Goal: Complete application form

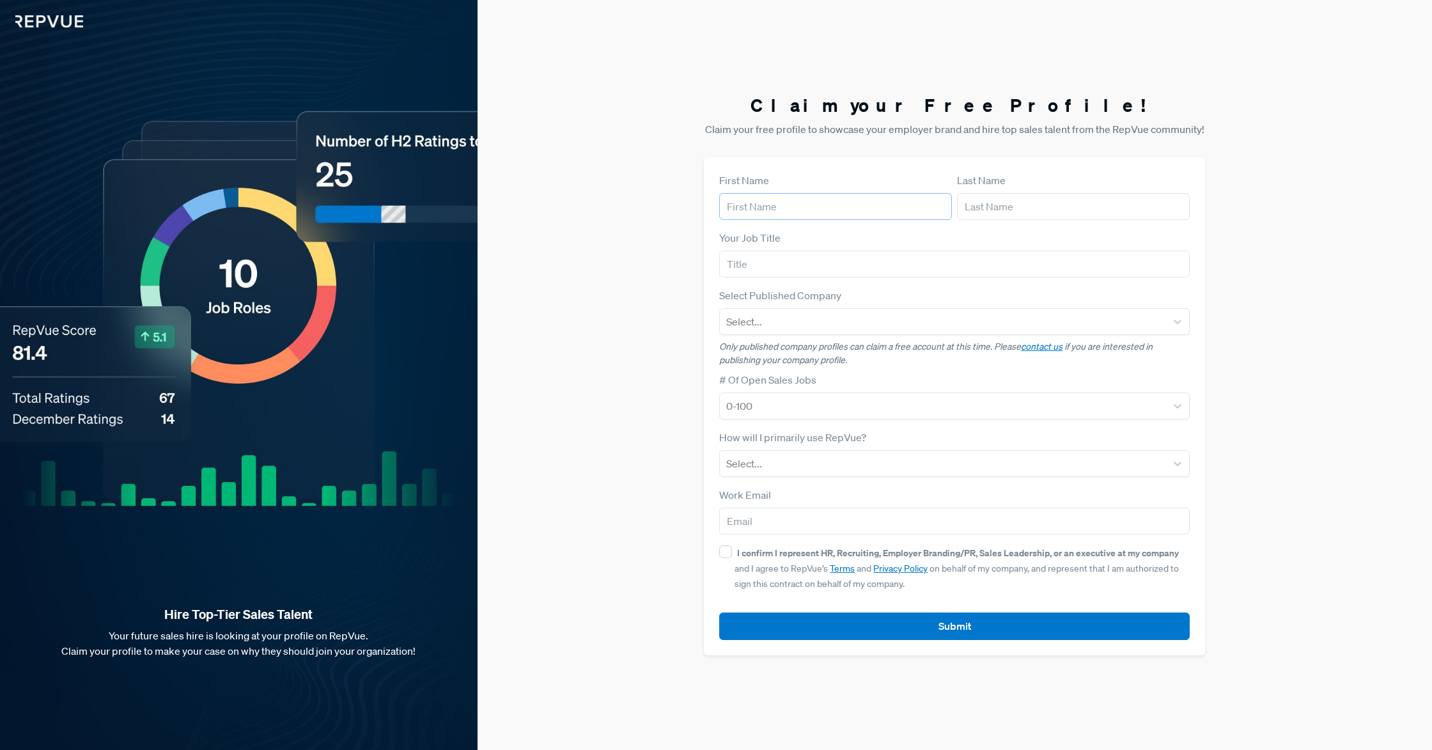
click at [856, 204] on input "text" at bounding box center [835, 206] width 233 height 27
type input "[PERSON_NAME]"
type input "CEO"
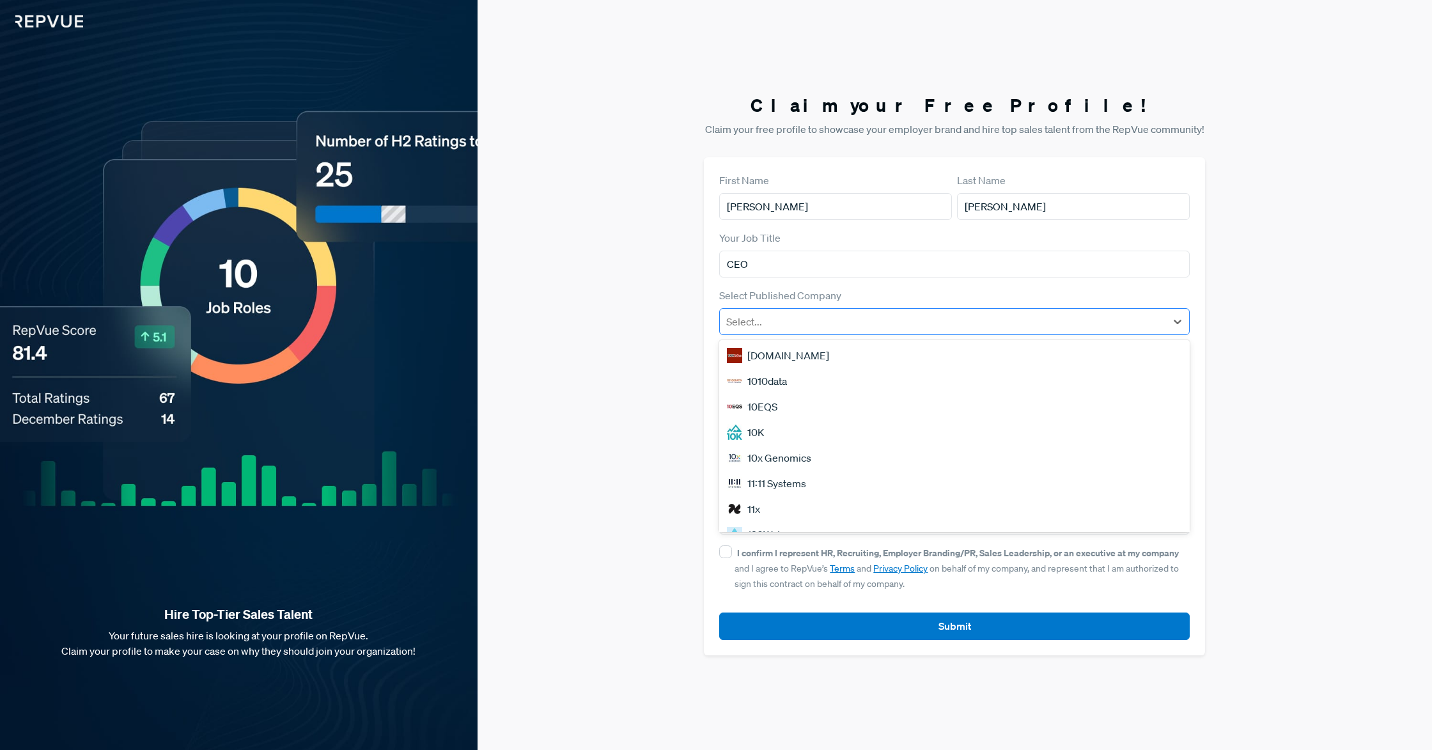
click at [929, 316] on div at bounding box center [942, 322] width 433 height 18
type input "Reimeter"
click at [993, 318] on div at bounding box center [942, 322] width 433 height 18
click at [986, 298] on div "Select Published Company Select..." at bounding box center [954, 311] width 470 height 47
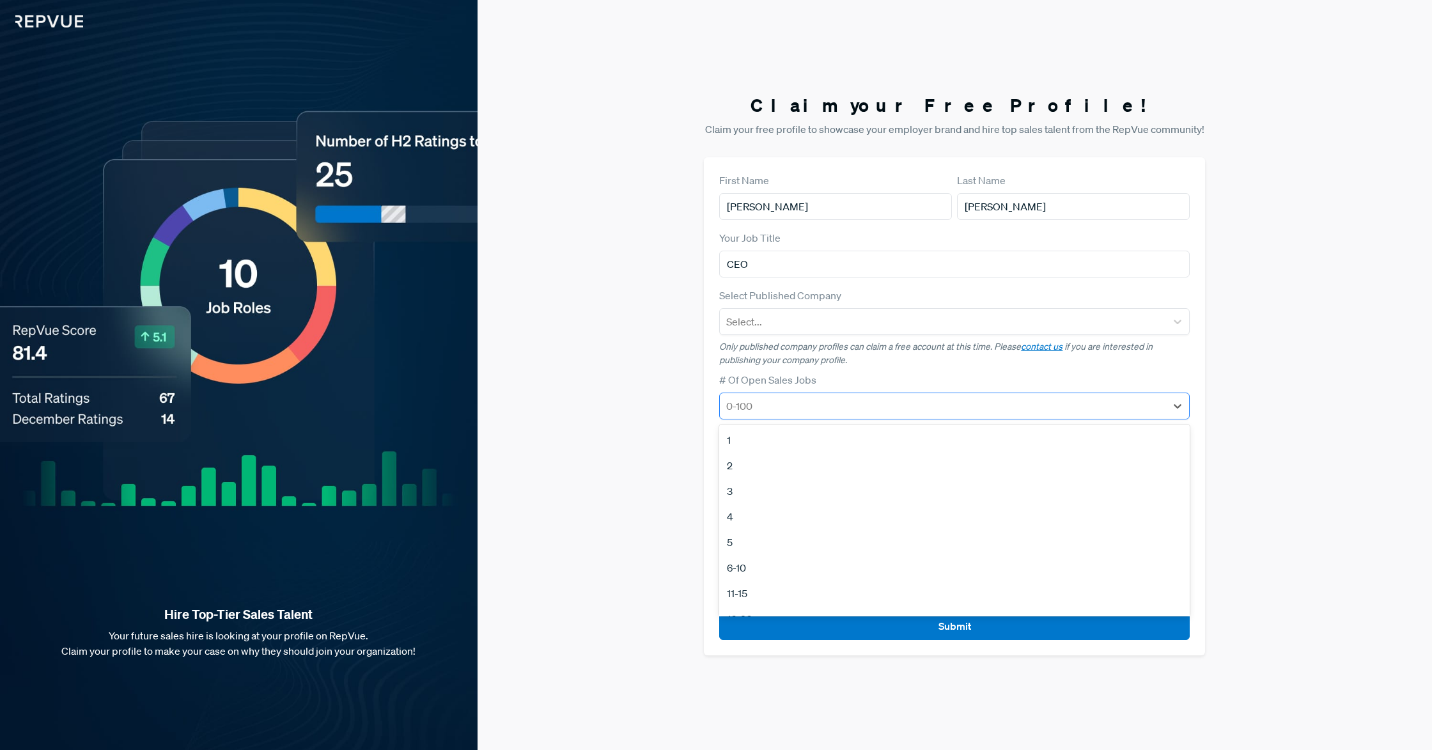
click at [846, 409] on div at bounding box center [942, 406] width 433 height 18
click at [824, 486] on div "3" at bounding box center [954, 491] width 470 height 26
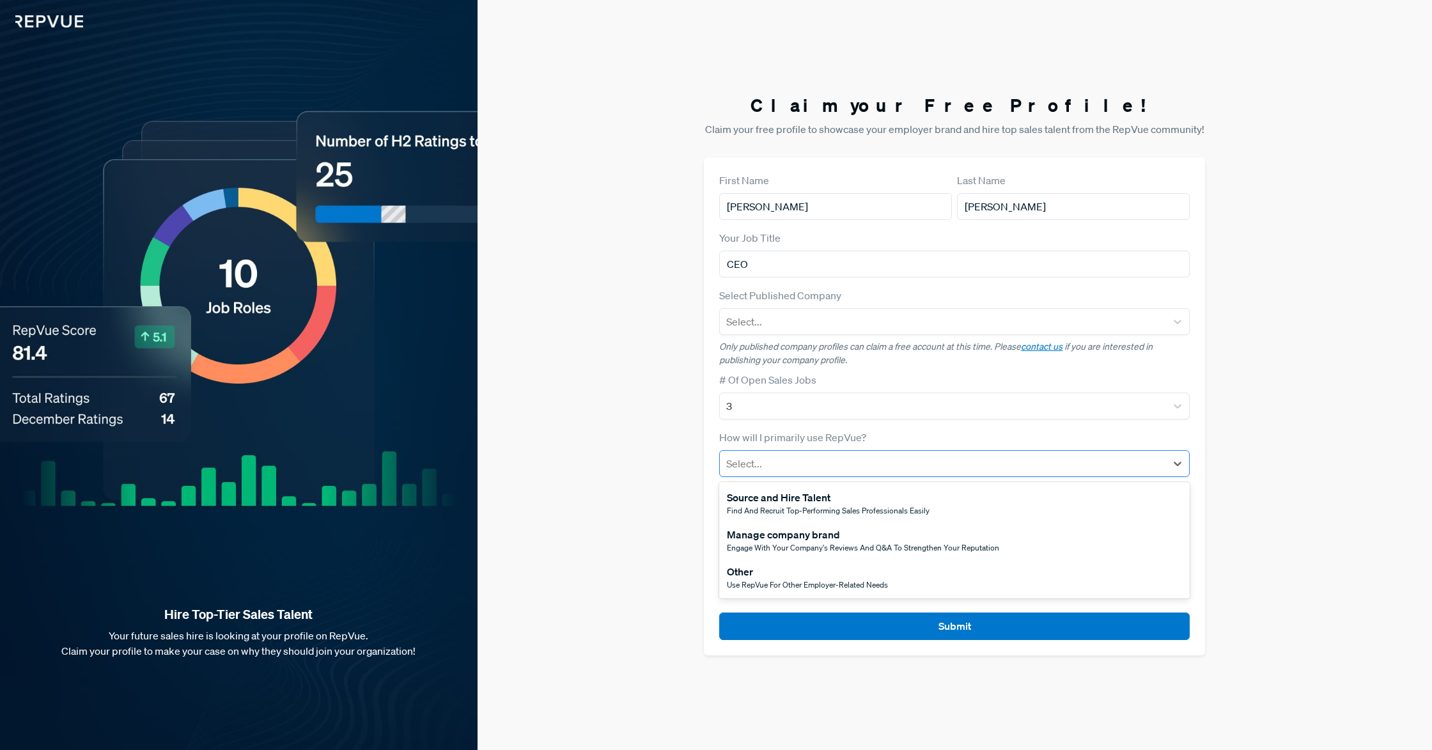
click at [845, 460] on div at bounding box center [942, 463] width 433 height 18
click at [863, 499] on div "Source and Hire Talent" at bounding box center [828, 497] width 203 height 15
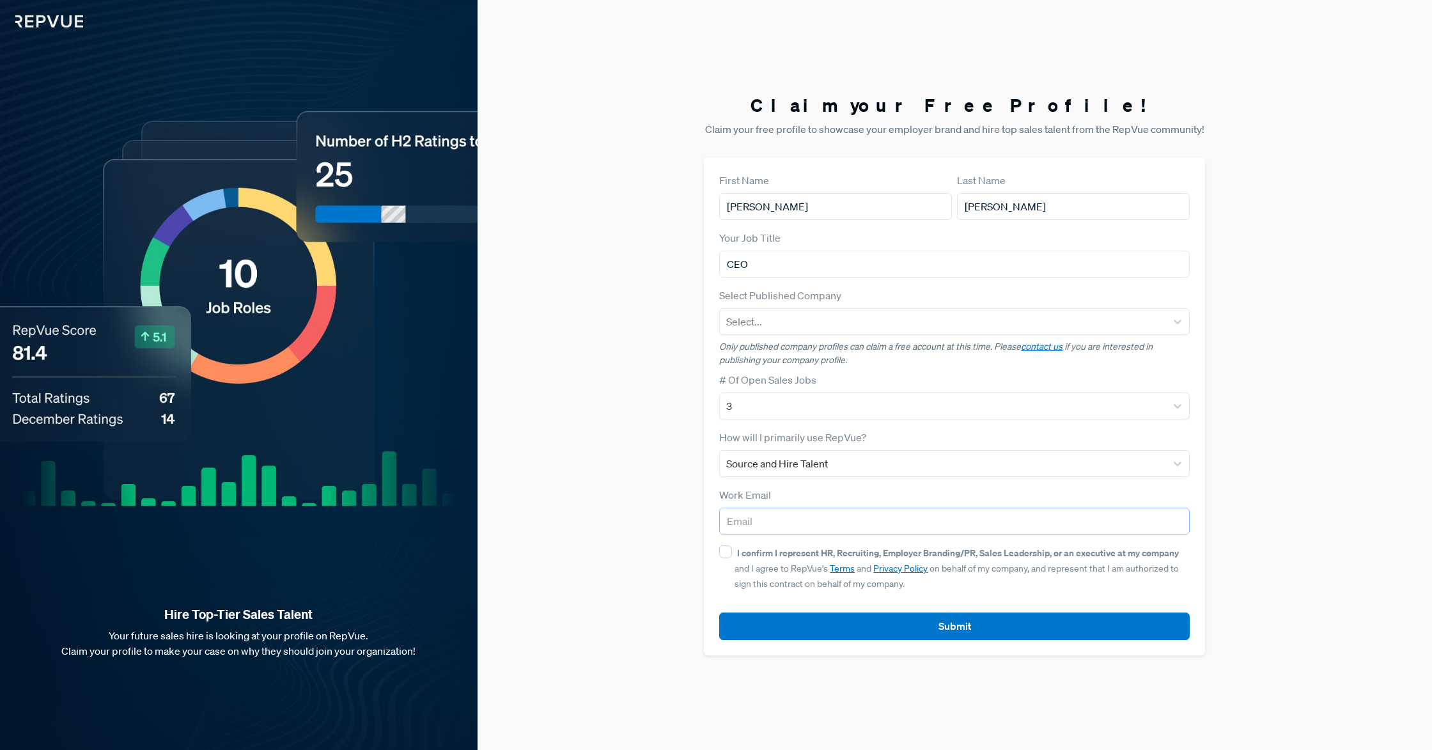
click at [876, 523] on input "email" at bounding box center [954, 520] width 470 height 27
type input "[EMAIL_ADDRESS][DOMAIN_NAME]"
click at [927, 488] on div "Work Email [EMAIL_ADDRESS][DOMAIN_NAME]" at bounding box center [954, 510] width 470 height 47
click at [728, 553] on input "I confirm I represent HR, Recruiting, Employer Branding/PR, Sales Leadership, o…" at bounding box center [725, 551] width 13 height 13
checkbox input "true"
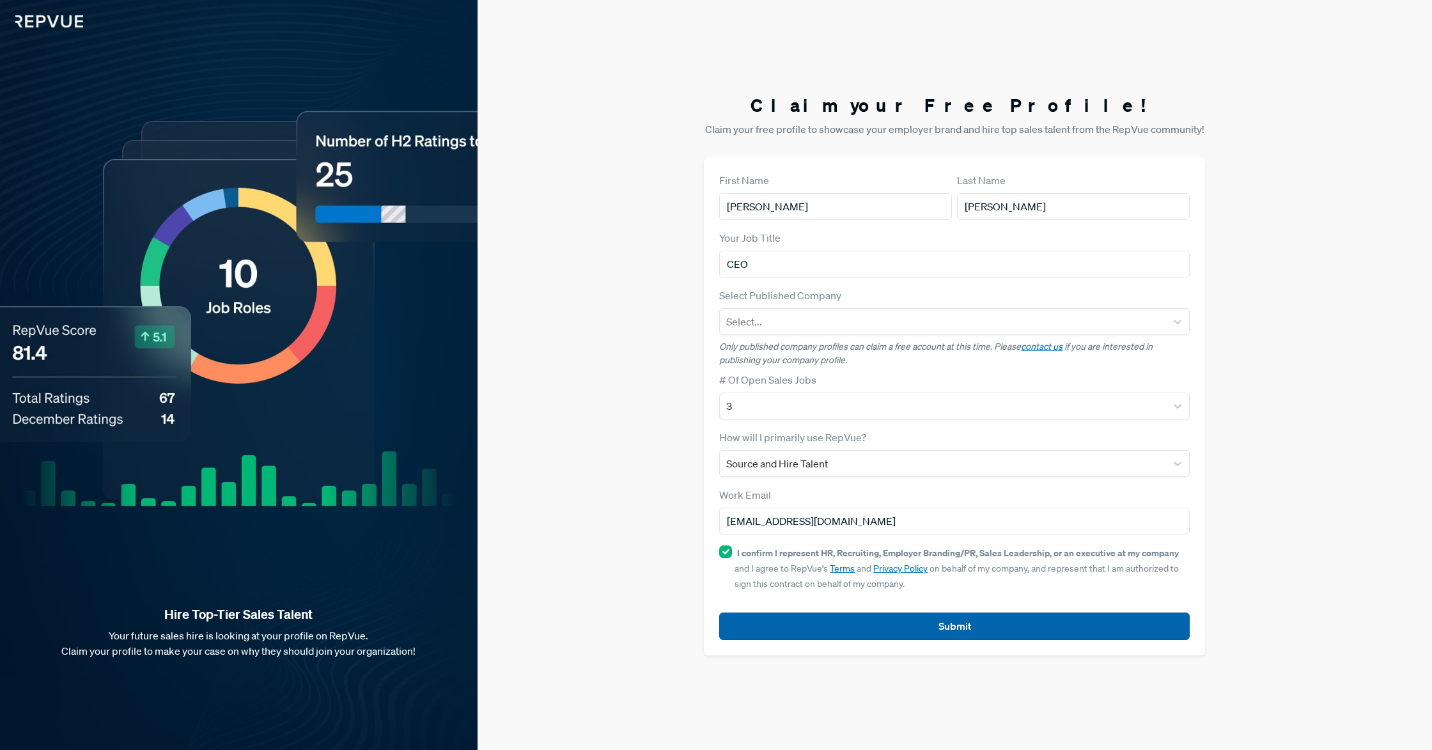
click at [977, 626] on button "Submit" at bounding box center [954, 625] width 470 height 27
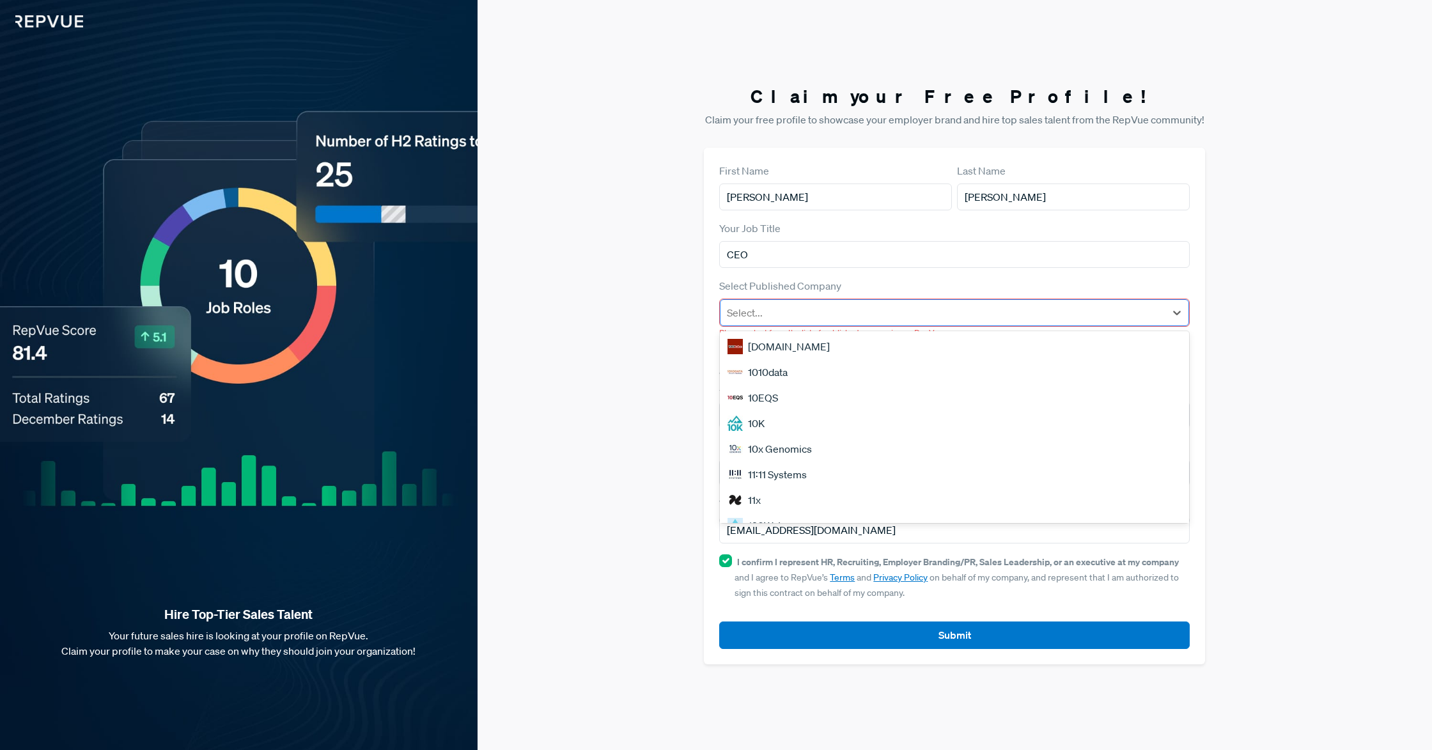
click at [925, 309] on div at bounding box center [943, 313] width 432 height 18
click at [847, 450] on div "2020 companies" at bounding box center [954, 453] width 469 height 26
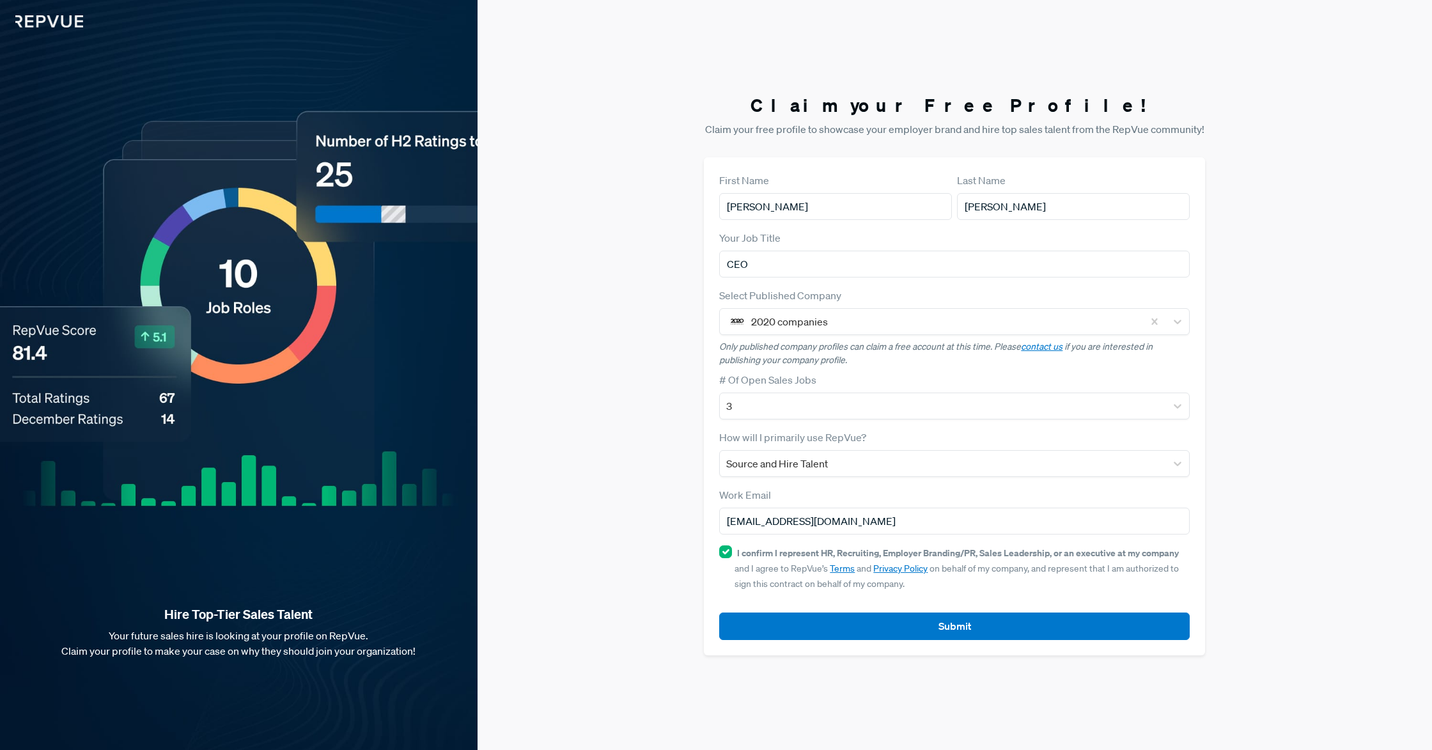
click at [902, 367] on form "First Name [PERSON_NAME] Last Name [PERSON_NAME] Your Job Title CEO Select Publ…" at bounding box center [954, 406] width 470 height 467
click at [1032, 364] on p "Only published company profiles can claim a free account at this time. Please c…" at bounding box center [954, 353] width 470 height 27
click at [907, 633] on button "Submit" at bounding box center [954, 625] width 470 height 27
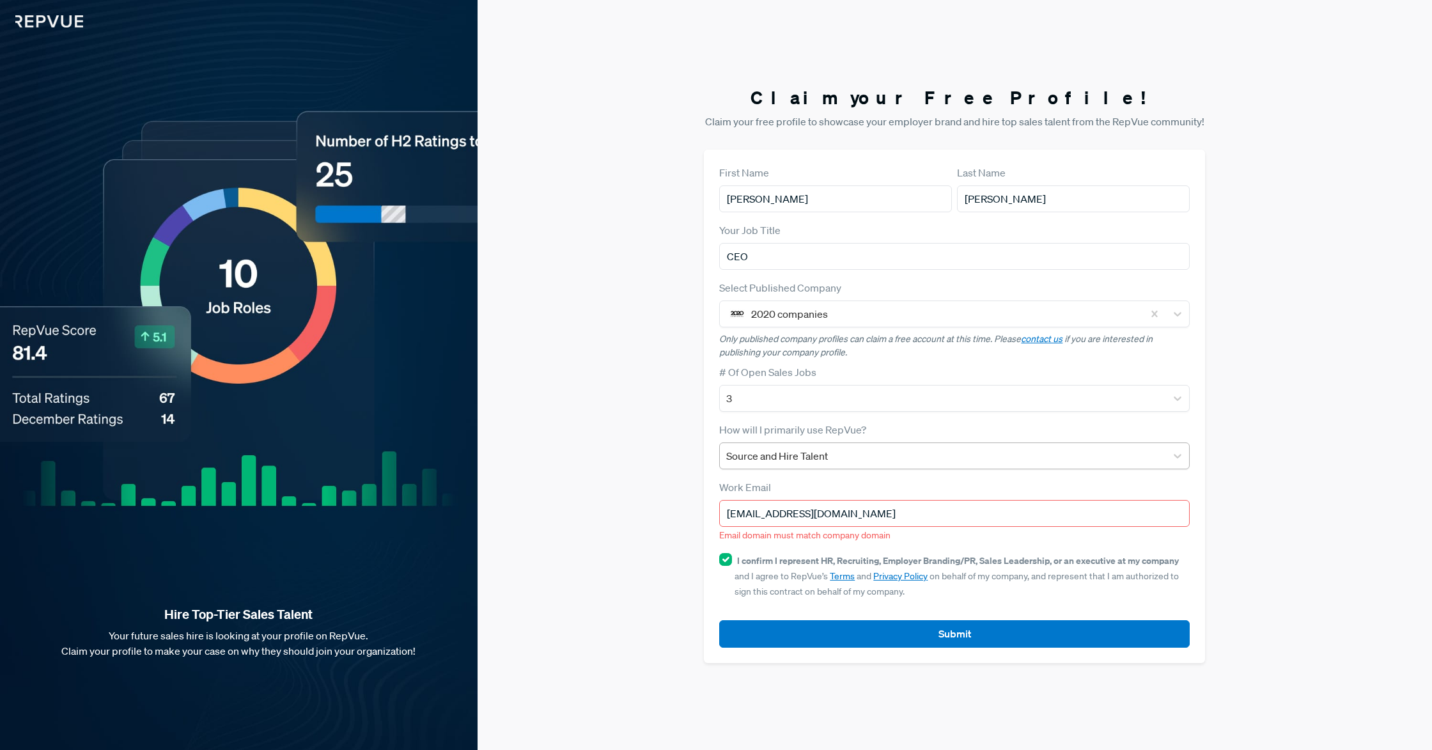
click at [904, 468] on div "Source and Hire Talent" at bounding box center [954, 455] width 470 height 27
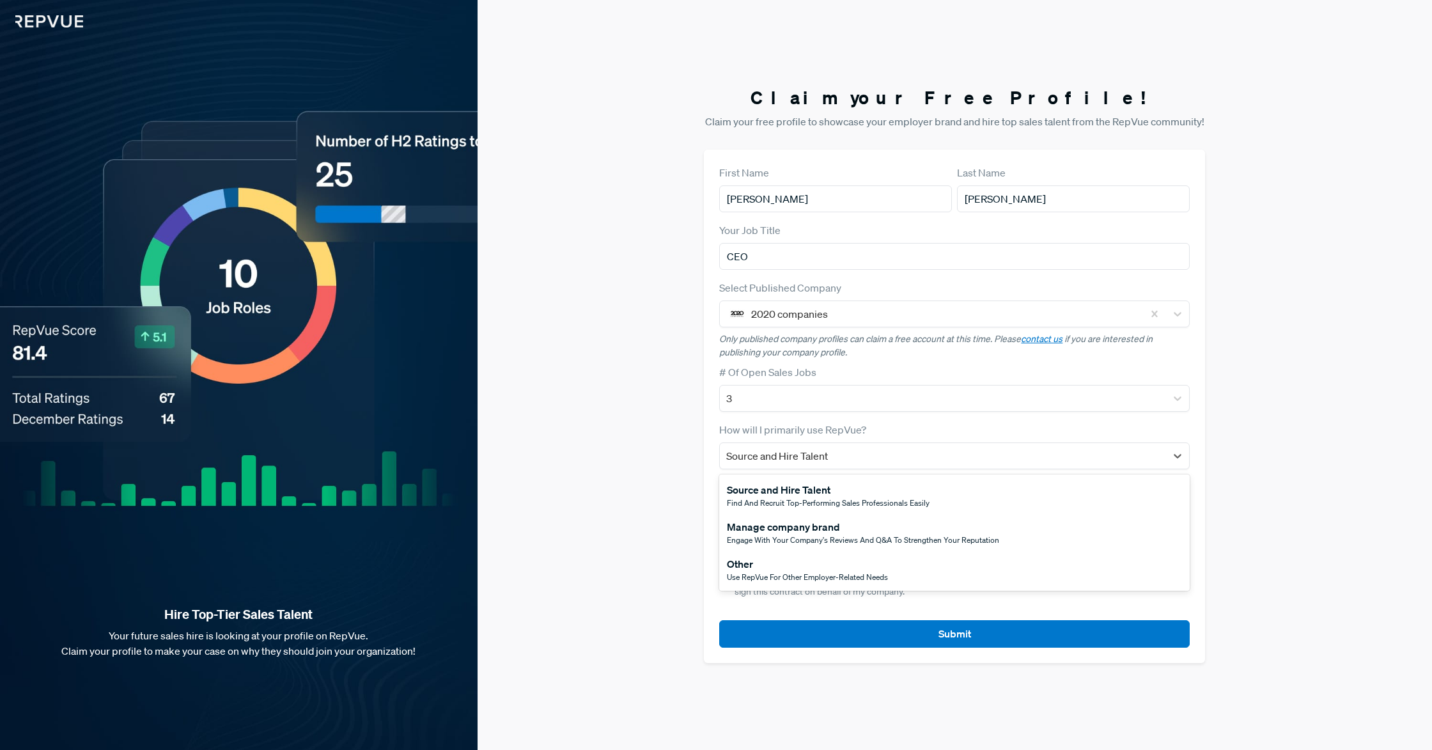
click at [900, 356] on p "Only published company profiles can claim a free account at this time. Please c…" at bounding box center [954, 345] width 470 height 27
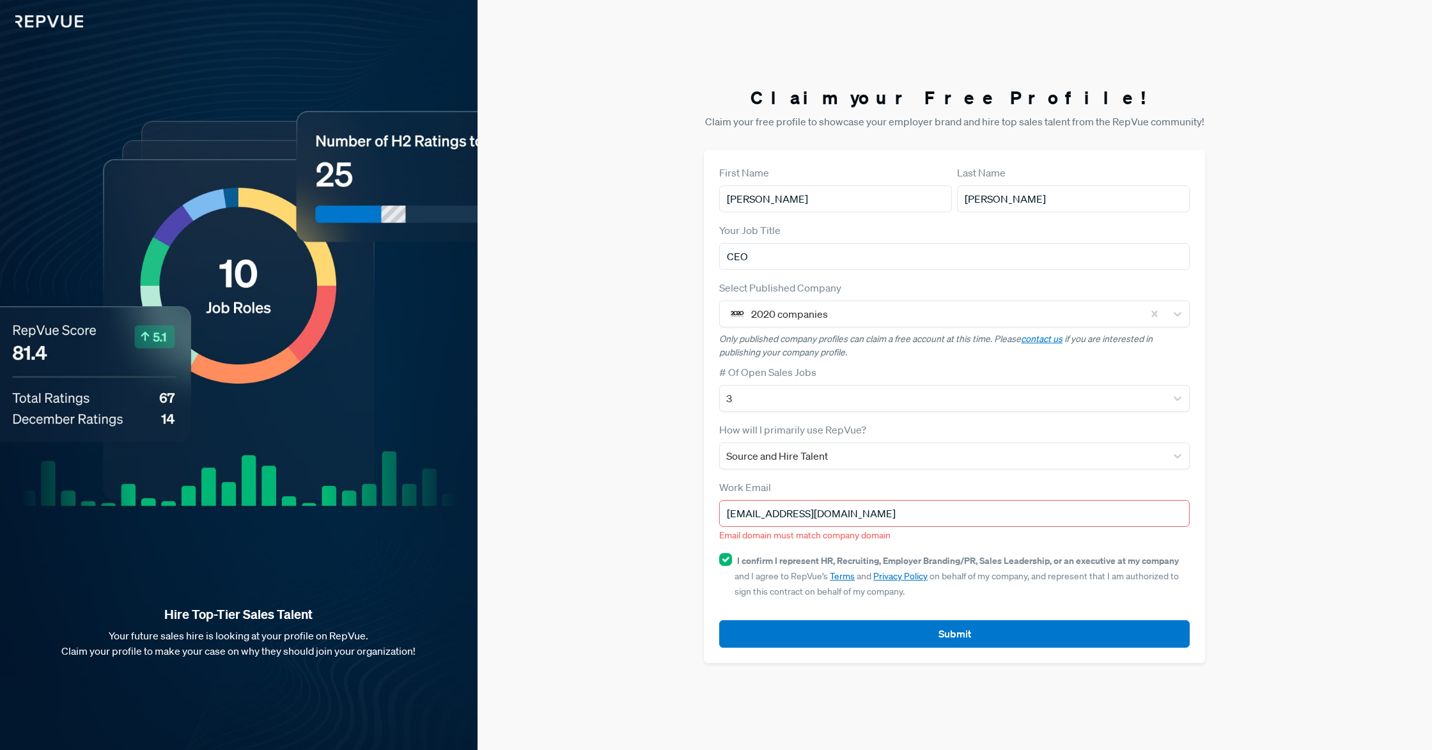
click at [816, 519] on input "[EMAIL_ADDRESS][DOMAIN_NAME]" at bounding box center [954, 513] width 470 height 27
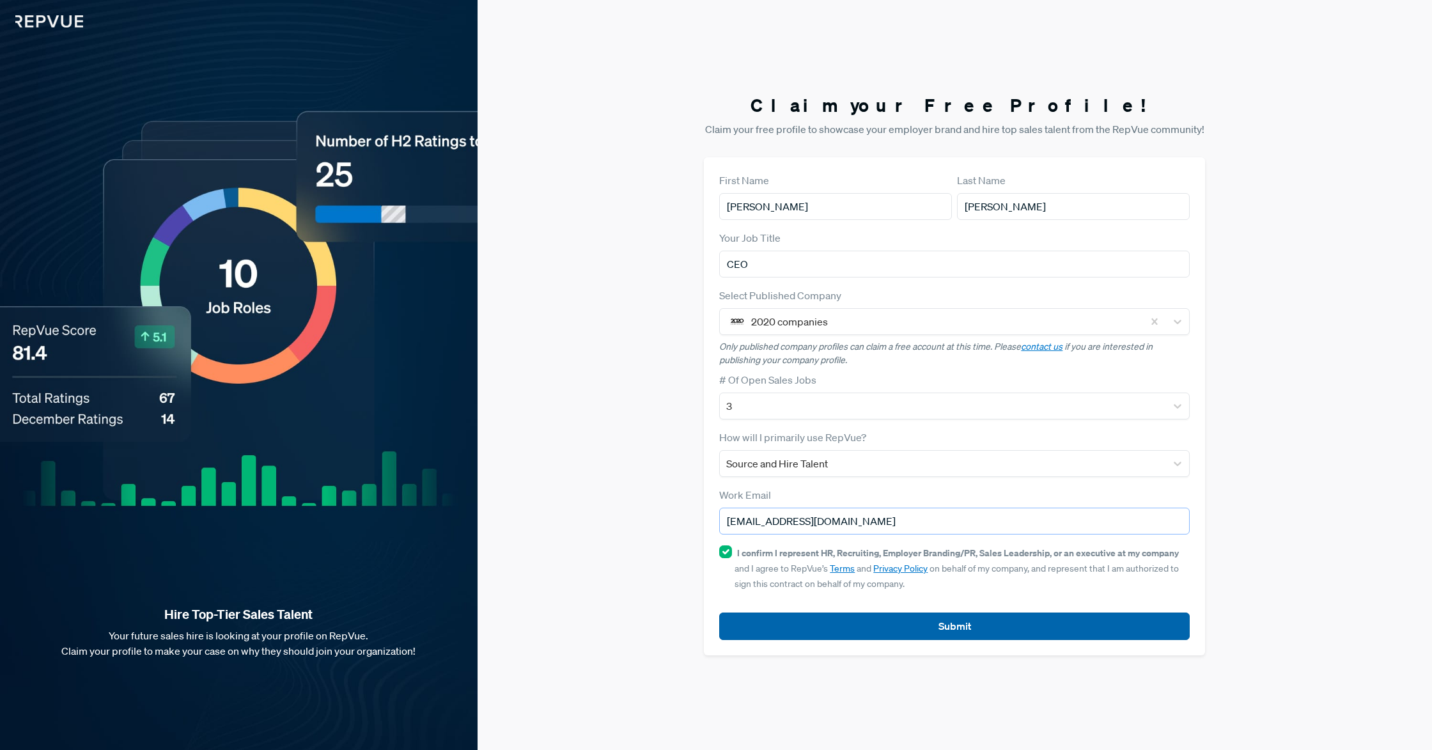
type input "[EMAIL_ADDRESS][DOMAIN_NAME]"
click at [998, 626] on button "Submit" at bounding box center [954, 625] width 470 height 27
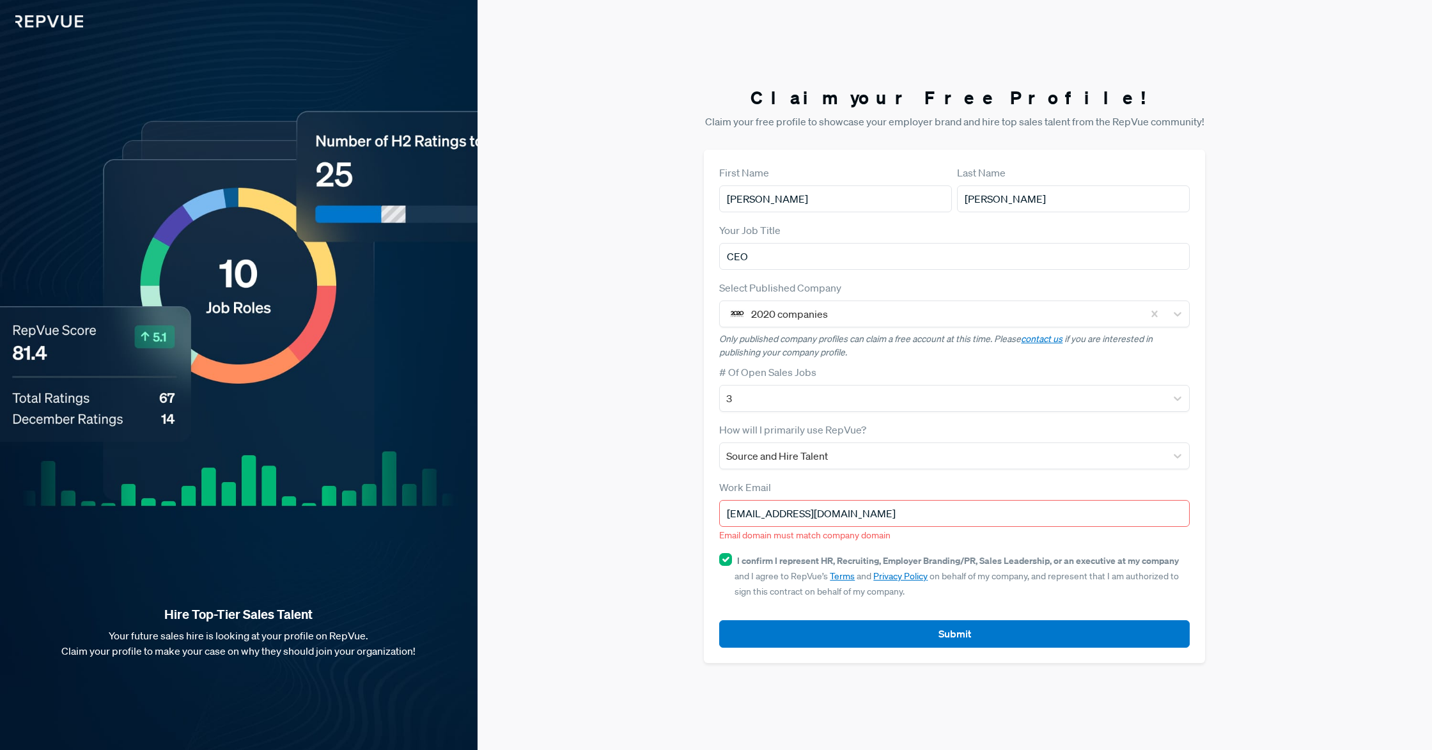
click at [919, 479] on form "First Name [PERSON_NAME] Last Name [PERSON_NAME] Your Job Title CEO Select Publ…" at bounding box center [954, 406] width 470 height 483
click at [883, 329] on article "Select Published Company 2020 companies Only published company profiles can cla…" at bounding box center [954, 319] width 470 height 79
click at [880, 323] on div "2020 companies" at bounding box center [944, 313] width 398 height 23
click at [1218, 329] on div "Claim your Free Profile! Claim your free profile to showcase your employer bran…" at bounding box center [954, 375] width 954 height 750
click at [847, 502] on input "[EMAIL_ADDRESS][DOMAIN_NAME]" at bounding box center [954, 513] width 470 height 27
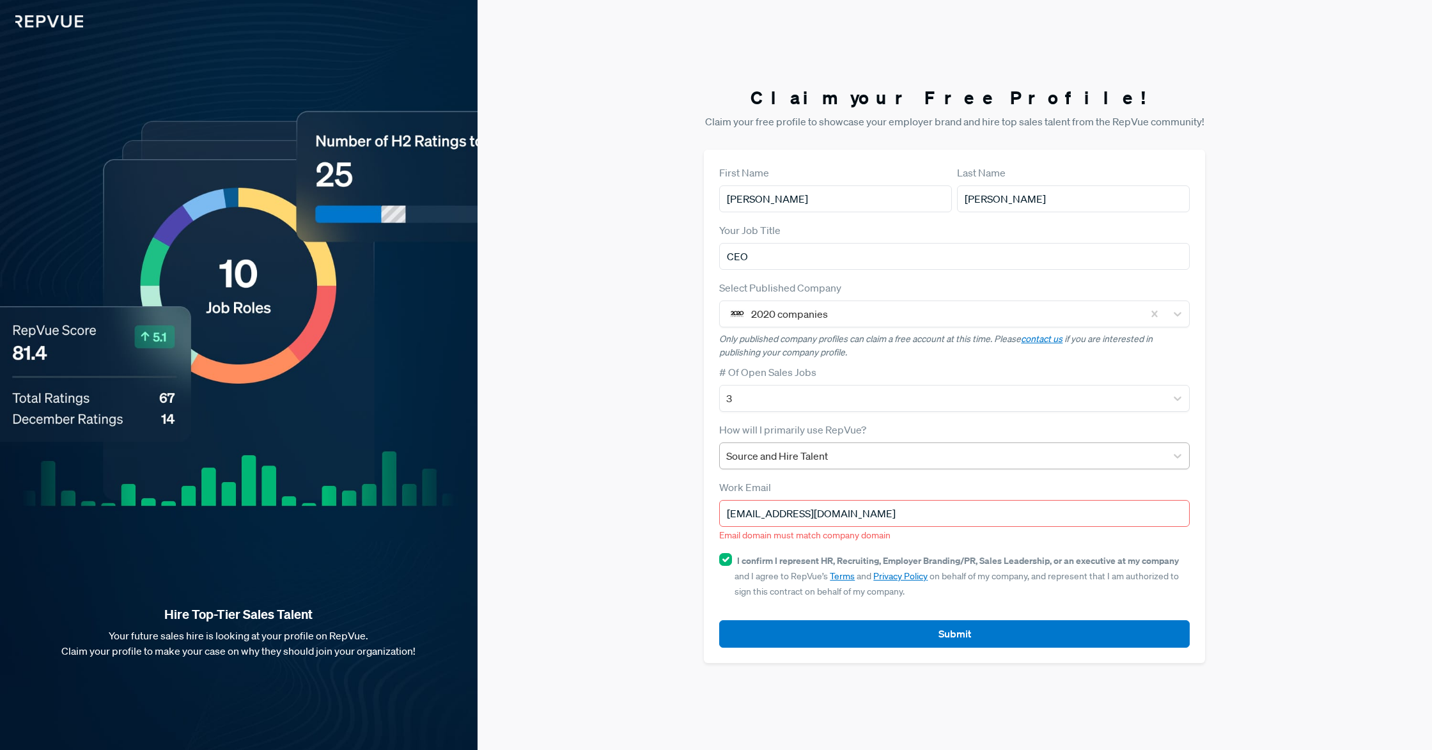
click at [866, 466] on div "Source and Hire Talent" at bounding box center [943, 455] width 446 height 23
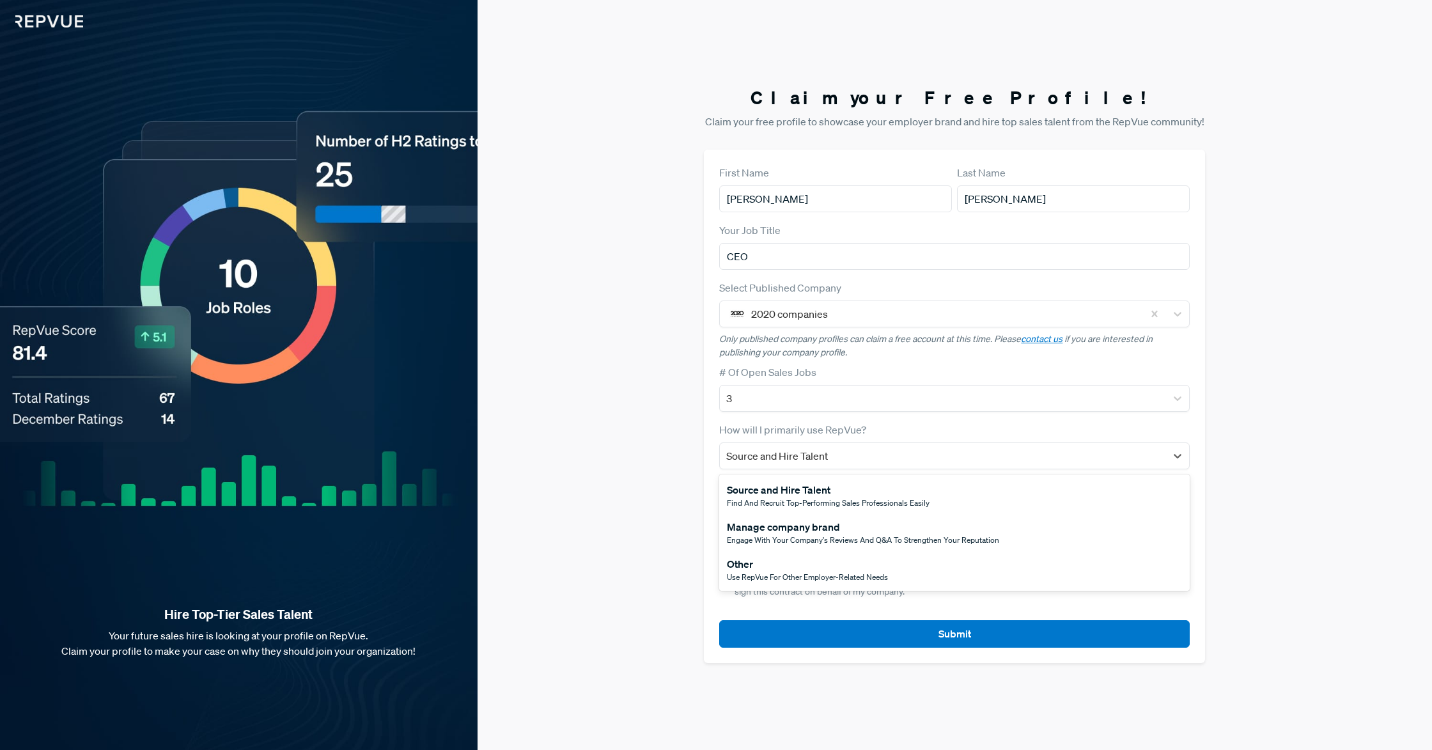
click at [40, 19] on img at bounding box center [41, 13] width 83 height 27
